Goal: Task Accomplishment & Management: Manage account settings

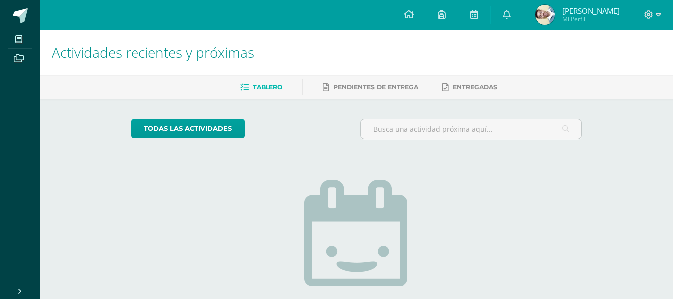
click at [588, 15] on span "Mi Perfil" at bounding box center [591, 19] width 57 height 8
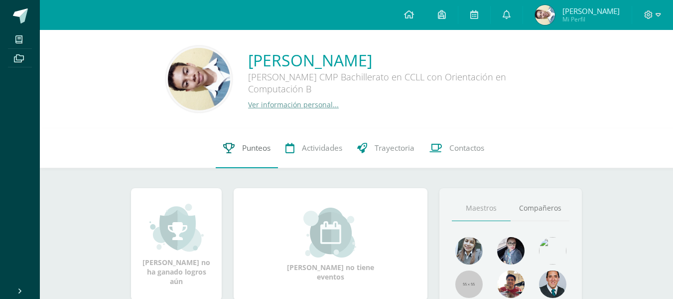
click at [255, 151] on span "Punteos" at bounding box center [256, 148] width 28 height 10
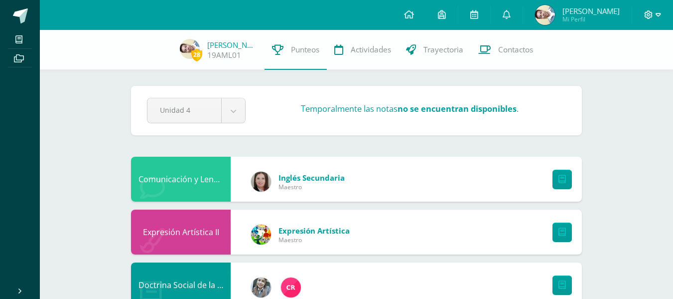
click at [649, 14] on icon at bounding box center [649, 14] width 8 height 8
click at [630, 63] on link "Cerrar sesión" at bounding box center [622, 68] width 79 height 14
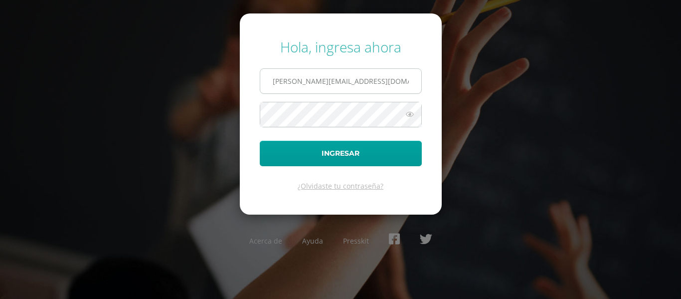
click at [391, 72] on input "a.monzon.1ddb@gmail.com" at bounding box center [340, 81] width 161 height 24
type input "a.bonilla.1ddb@gmail.com"
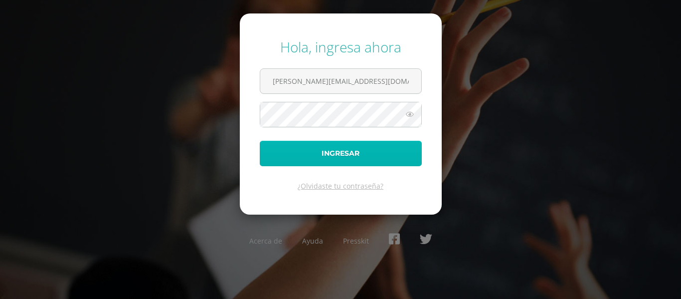
click at [385, 148] on button "Ingresar" at bounding box center [341, 153] width 162 height 25
